Goal: Task Accomplishment & Management: Use online tool/utility

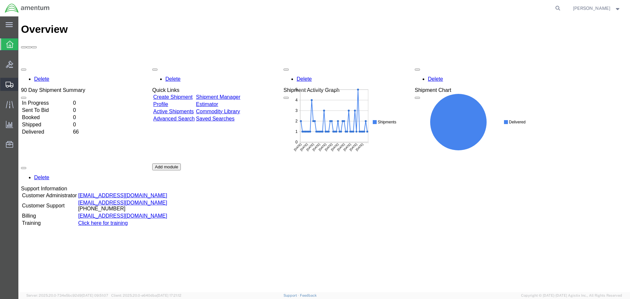
click at [0, 0] on span "Shipment Manager" at bounding box center [0, 0] width 0 height 0
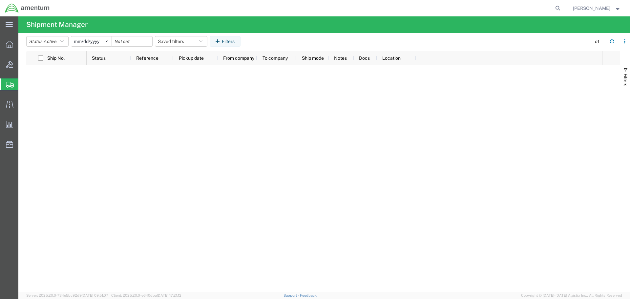
click at [0, 0] on span "Shipment Manager" at bounding box center [0, 0] width 0 height 0
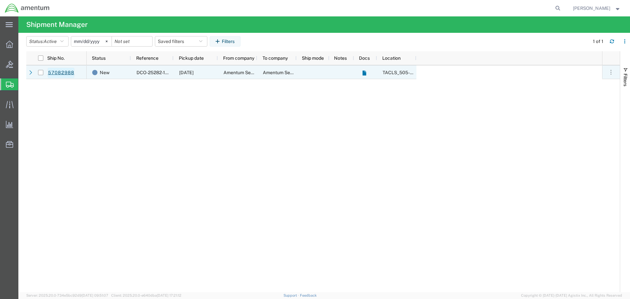
click at [55, 73] on link "57082988" at bounding box center [61, 73] width 27 height 10
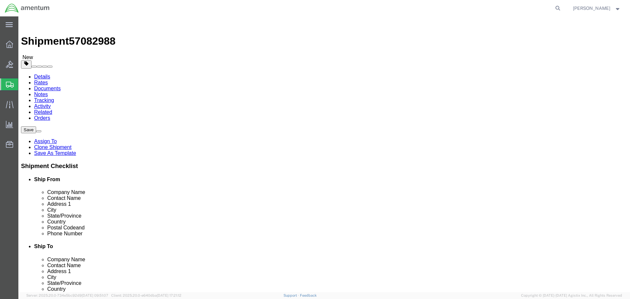
select select "42688"
select select "42668"
click button "Rate Shipment"
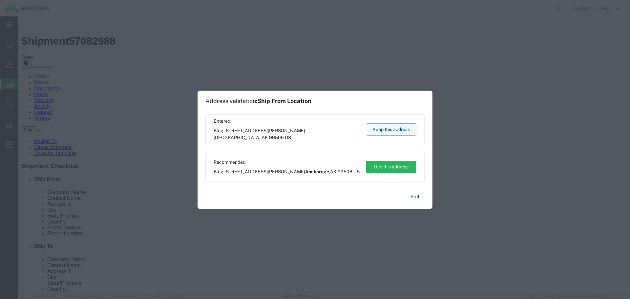
click at [393, 126] on button "Keep this address" at bounding box center [391, 129] width 51 height 12
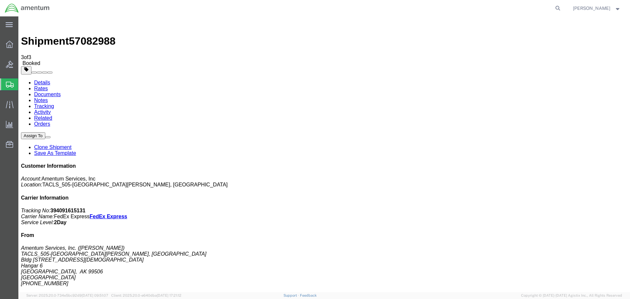
drag, startPoint x: 274, startPoint y: 118, endPoint x: 108, endPoint y: 157, distance: 170.5
click at [0, 0] on span "Shipment Manager" at bounding box center [0, 0] width 0 height 0
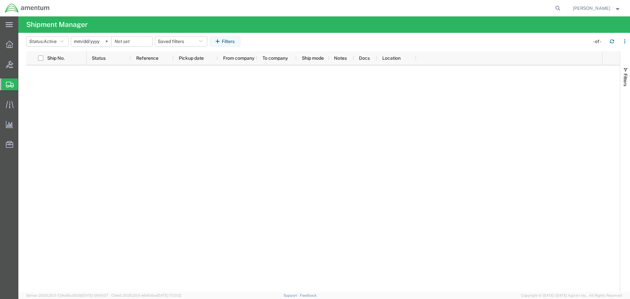
click at [0, 0] on span "Shipment Manager" at bounding box center [0, 0] width 0 height 0
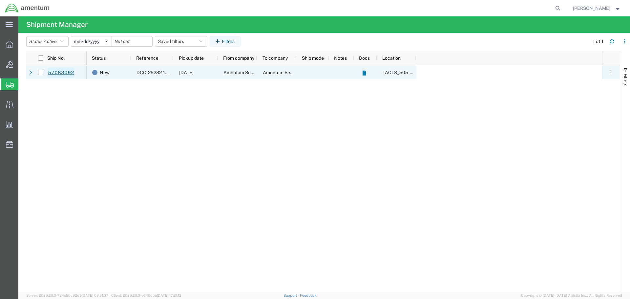
click at [60, 71] on link "57083092" at bounding box center [61, 73] width 27 height 10
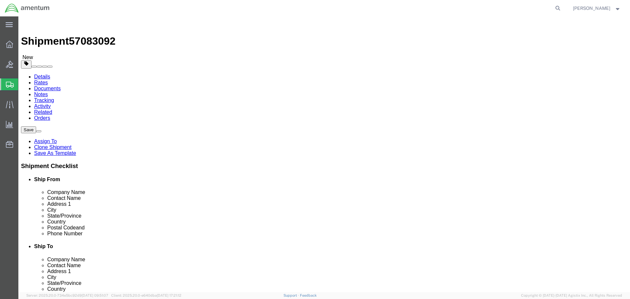
select select "42688"
select select "42668"
click button "Rate Shipment"
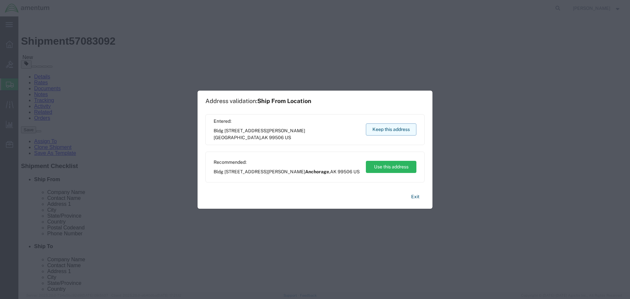
drag, startPoint x: 389, startPoint y: 128, endPoint x: 371, endPoint y: 112, distance: 24.6
click at [389, 128] on button "Keep this address" at bounding box center [391, 129] width 51 height 12
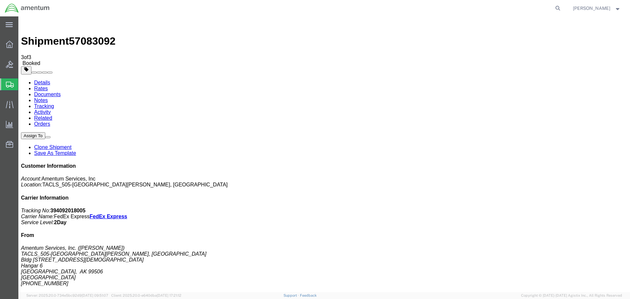
click at [0, 0] on span "Shipment Manager" at bounding box center [0, 0] width 0 height 0
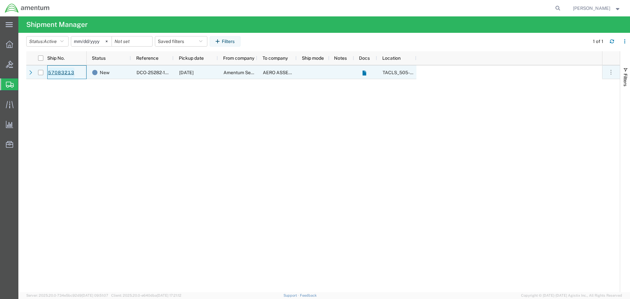
click at [55, 71] on link "57083213" at bounding box center [61, 73] width 27 height 10
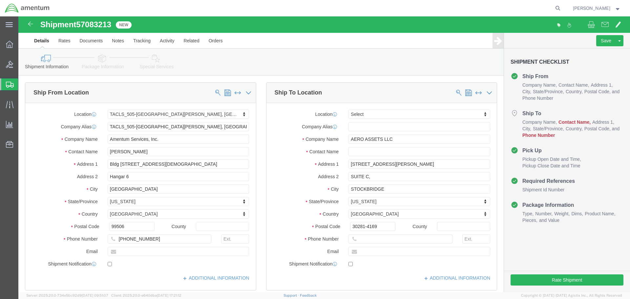
select select "42688"
select select
click input "text"
paste input "770-389-4546"
type input "770-389-4546"
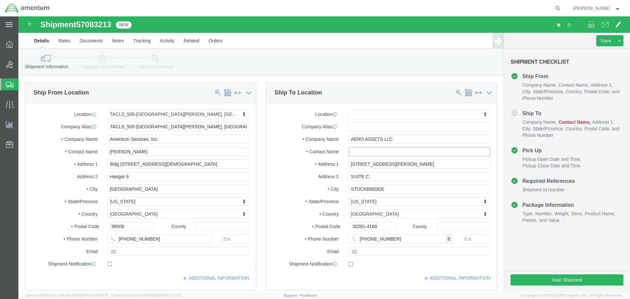
click input "text"
type input "ANNETTE CHASTAIN"
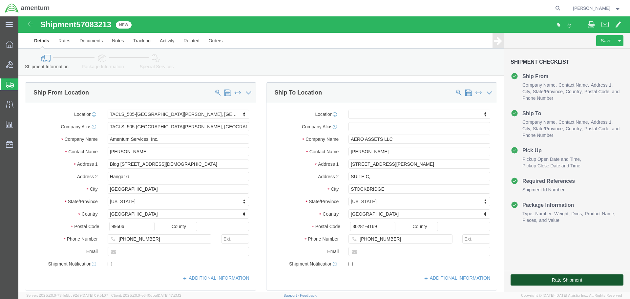
click button "Rate Shipment"
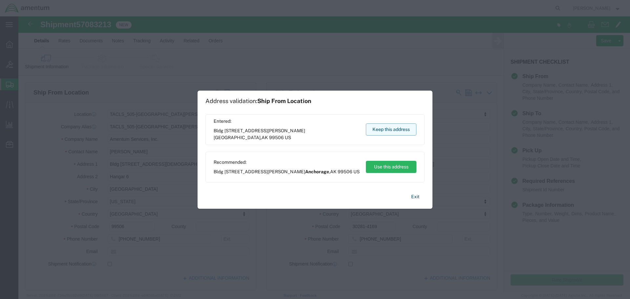
click at [396, 127] on button "Keep this address" at bounding box center [391, 129] width 51 height 12
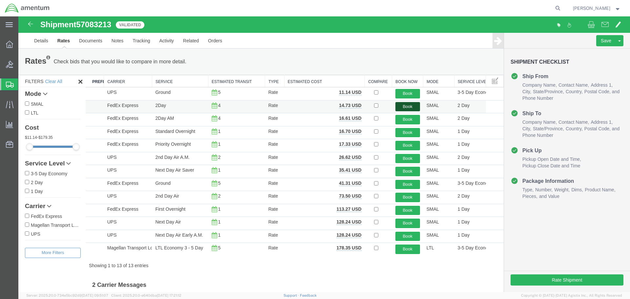
click at [404, 107] on button "Book" at bounding box center [407, 107] width 25 height 10
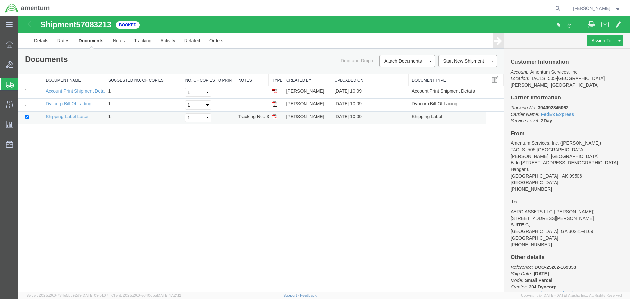
click at [299, 116] on td "[PERSON_NAME]" at bounding box center [307, 118] width 48 height 13
drag, startPoint x: 276, startPoint y: 116, endPoint x: 319, endPoint y: 166, distance: 65.8
click at [276, 116] on img at bounding box center [274, 116] width 5 height 5
click at [0, 0] on span "Shipment Manager" at bounding box center [0, 0] width 0 height 0
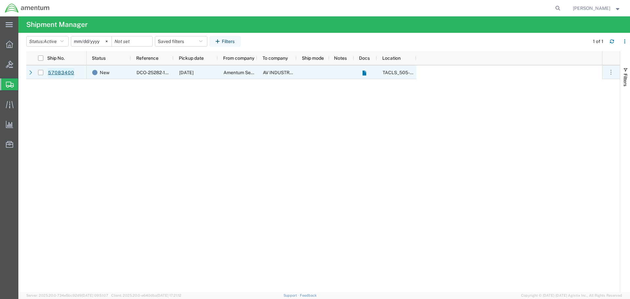
click at [52, 71] on link "57083400" at bounding box center [61, 73] width 27 height 10
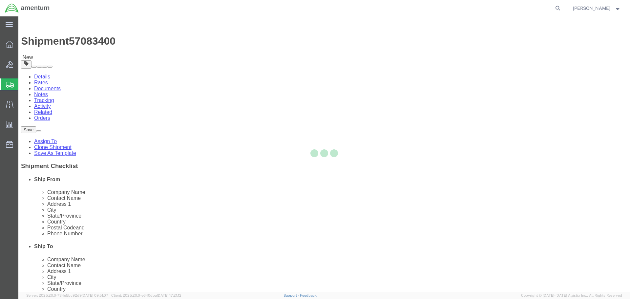
select select "42688"
select select
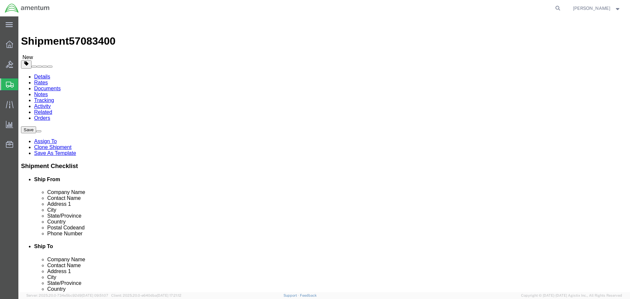
click button "Rate Shipment"
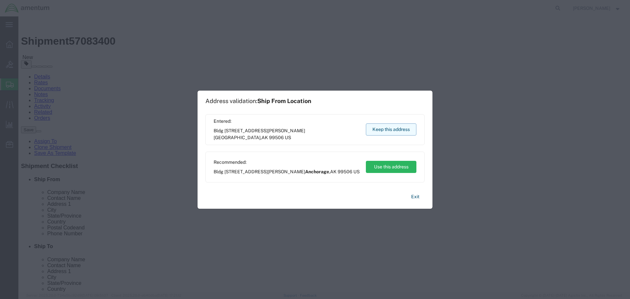
click at [398, 124] on button "Keep this address" at bounding box center [391, 129] width 51 height 12
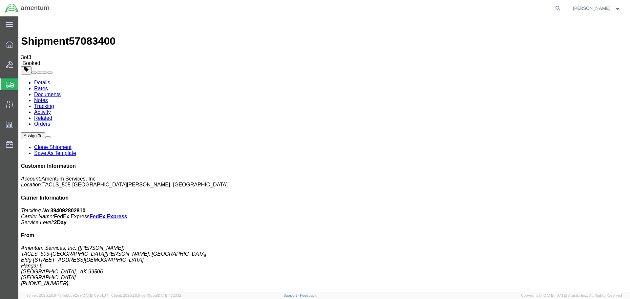
drag, startPoint x: 277, startPoint y: 115, endPoint x: 460, endPoint y: 215, distance: 209.0
click at [0, 0] on span "Shipment Manager" at bounding box center [0, 0] width 0 height 0
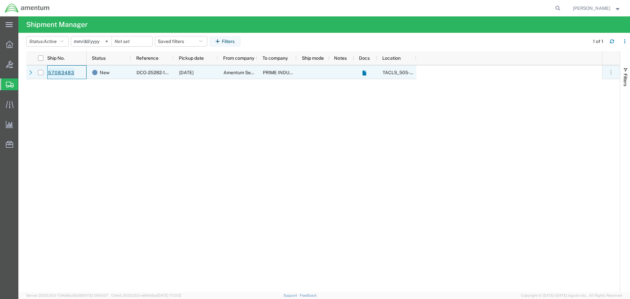
click at [65, 70] on link "57083483" at bounding box center [61, 73] width 27 height 10
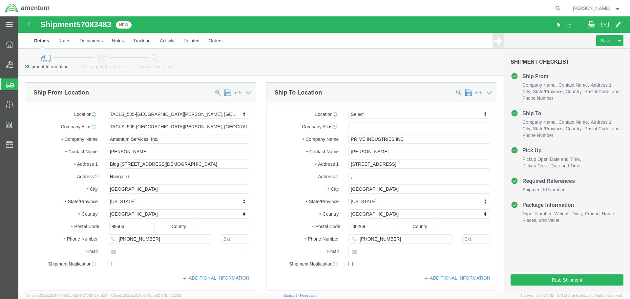
select select "42688"
select select
click button "Rate Shipment"
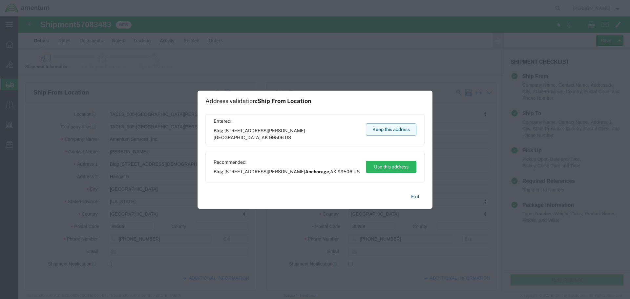
click at [395, 131] on button "Keep this address" at bounding box center [391, 129] width 51 height 12
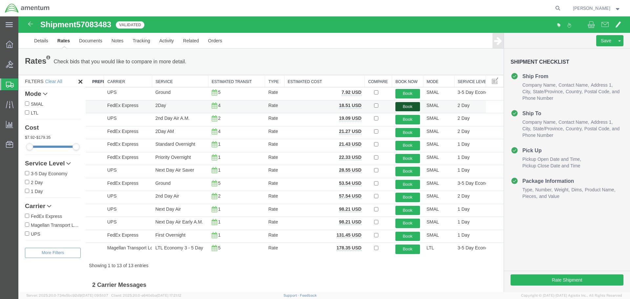
click at [399, 106] on button "Book" at bounding box center [407, 107] width 25 height 10
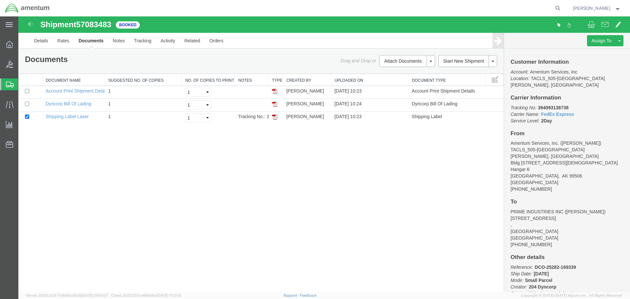
drag, startPoint x: 275, startPoint y: 117, endPoint x: 331, endPoint y: 191, distance: 92.4
click at [275, 117] on img at bounding box center [274, 116] width 5 height 5
